Goal: Information Seeking & Learning: Learn about a topic

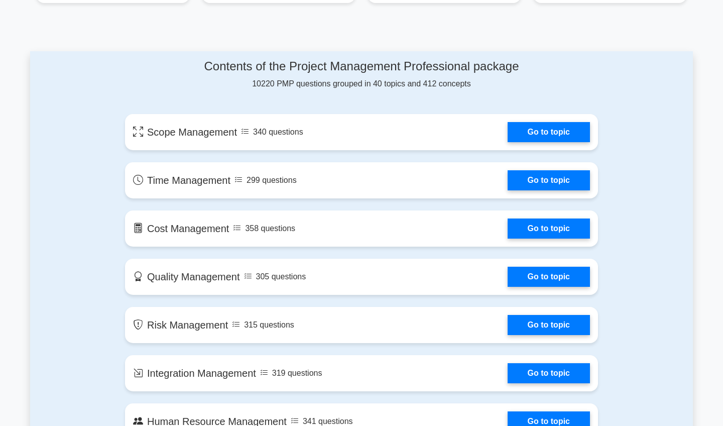
scroll to position [482, 0]
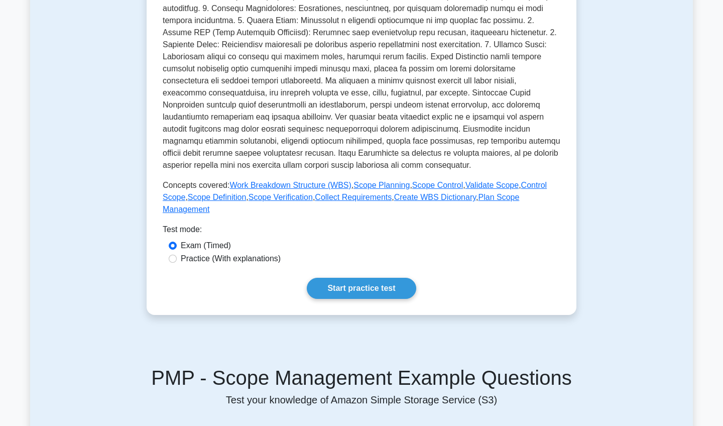
scroll to position [273, 0]
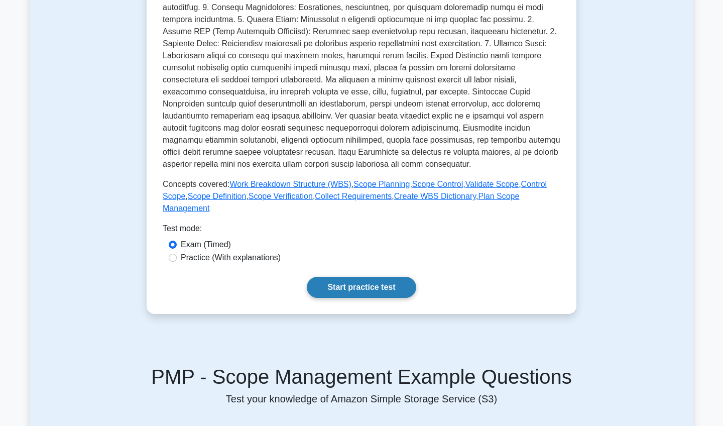
click at [355, 286] on link "Start practice test" at bounding box center [361, 287] width 109 height 21
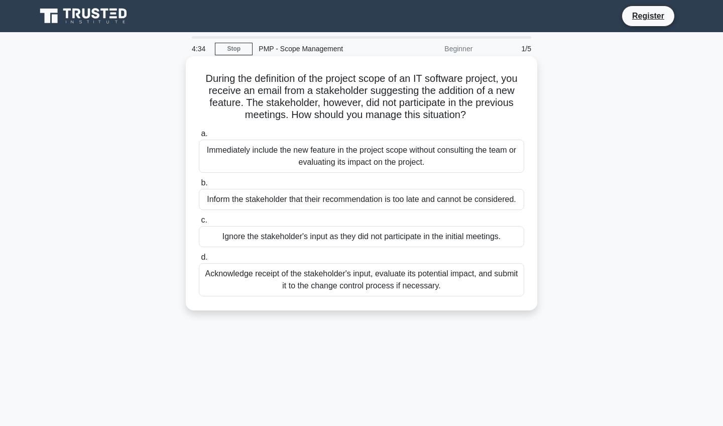
click at [257, 283] on div "Acknowledge receipt of the stakeholder's input, evaluate its potential impact, …" at bounding box center [362, 279] width 326 height 33
click at [199, 261] on input "d. Acknowledge receipt of the stakeholder's input, evaluate its potential impac…" at bounding box center [199, 257] width 0 height 7
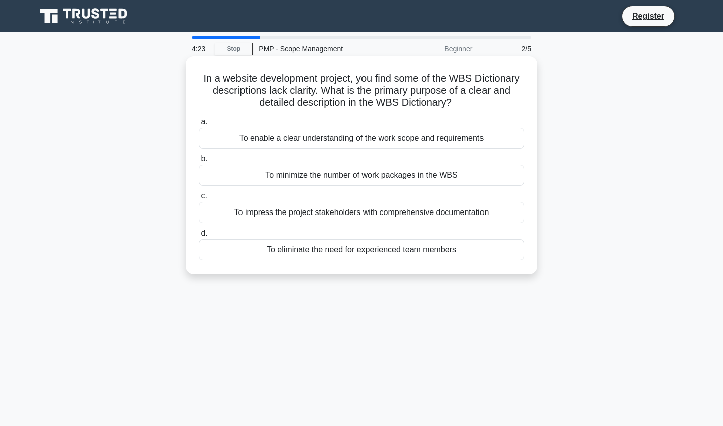
click at [235, 140] on div "To enable a clear understanding of the work scope and requirements" at bounding box center [362, 138] width 326 height 21
click at [199, 125] on input "a. To enable a clear understanding of the work scope and requirements" at bounding box center [199, 122] width 0 height 7
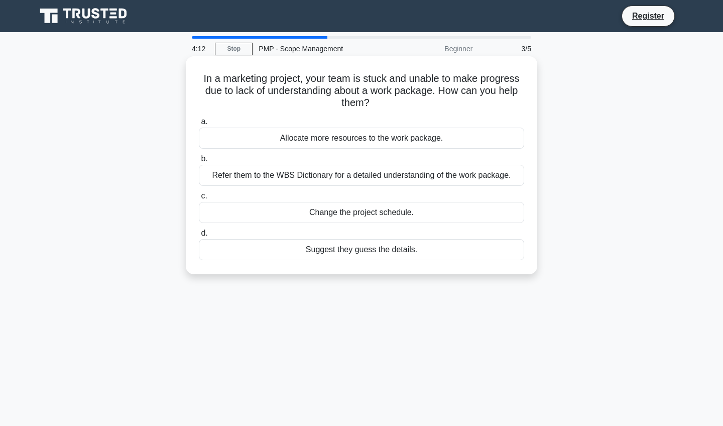
click at [258, 172] on div "Refer them to the WBS Dictionary for a detailed understanding of the work packa…" at bounding box center [362, 175] width 326 height 21
click at [199, 162] on input "b. Refer them to the WBS Dictionary for a detailed understanding of the work pa…" at bounding box center [199, 159] width 0 height 7
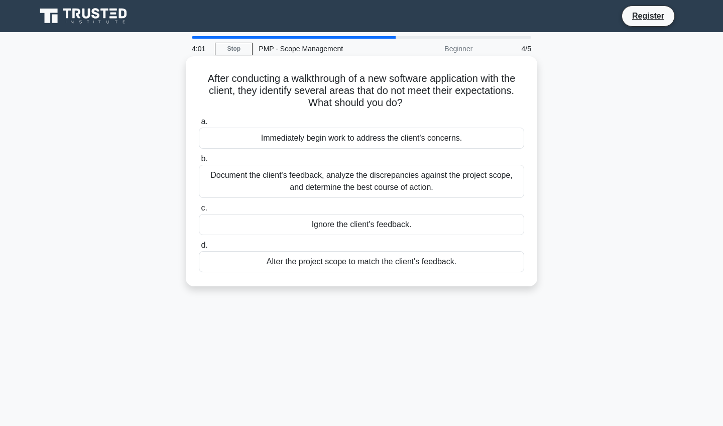
click at [281, 184] on div "Document the client's feedback, analyze the discrepancies against the project s…" at bounding box center [362, 181] width 326 height 33
click at [199, 162] on input "b. Document the client's feedback, analyze the discrepancies against the projec…" at bounding box center [199, 159] width 0 height 7
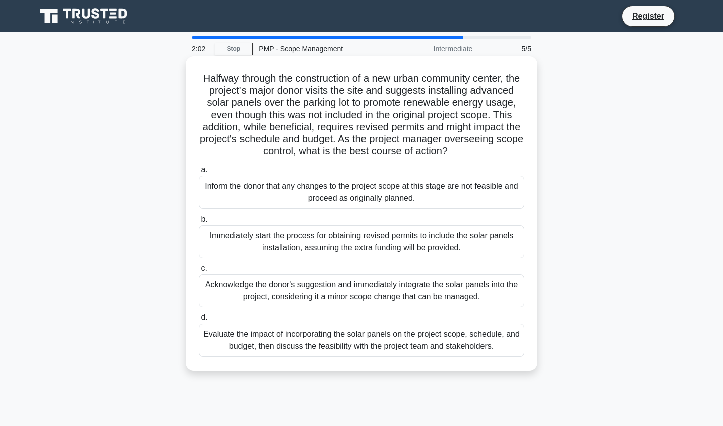
click at [250, 341] on div "Evaluate the impact of incorporating the solar panels on the project scope, sch…" at bounding box center [362, 340] width 326 height 33
click at [199, 321] on input "d. Evaluate the impact of incorporating the solar panels on the project scope, …" at bounding box center [199, 317] width 0 height 7
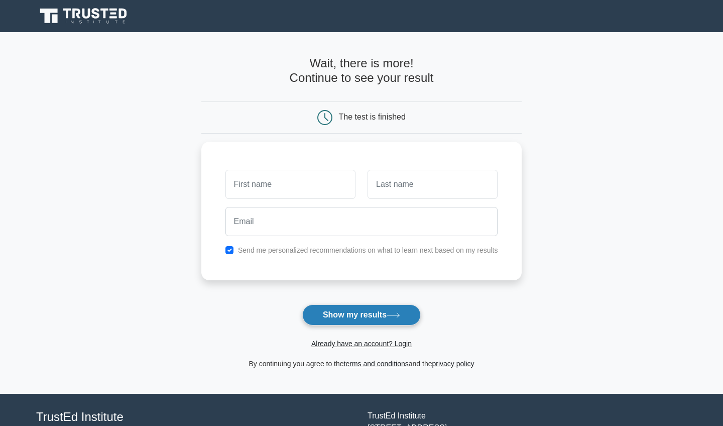
click at [357, 321] on button "Show my results" at bounding box center [361, 314] width 119 height 21
click at [390, 346] on link "Already have an account? Login" at bounding box center [361, 344] width 100 height 8
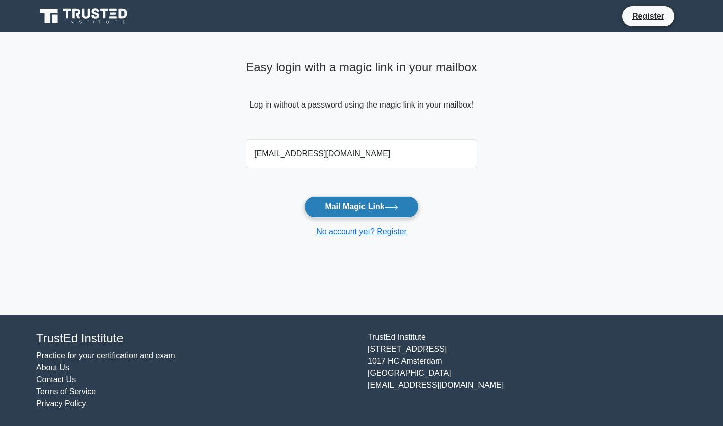
type input "[EMAIL_ADDRESS][DOMAIN_NAME]"
click at [344, 210] on button "Mail Magic Link" at bounding box center [361, 206] width 114 height 21
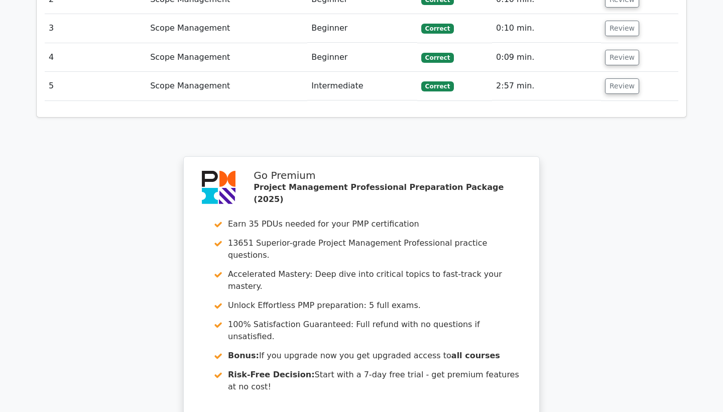
scroll to position [1467, 0]
